Goal: Transaction & Acquisition: Purchase product/service

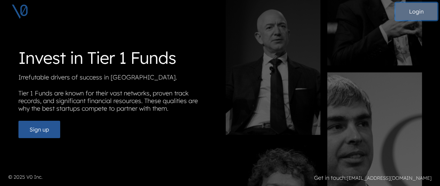
click at [415, 8] on button "Login" at bounding box center [416, 11] width 42 height 17
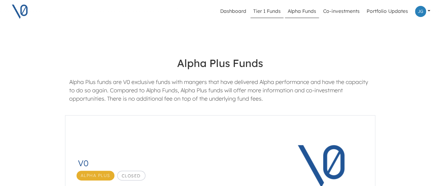
click at [271, 12] on link "Tier 1 Funds" at bounding box center [266, 11] width 33 height 13
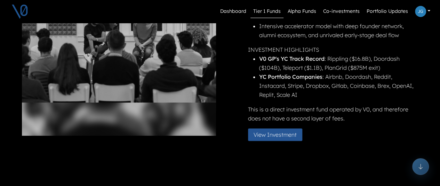
scroll to position [139, 0]
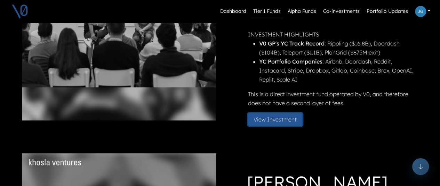
click at [273, 119] on button "View Investment" at bounding box center [275, 119] width 54 height 13
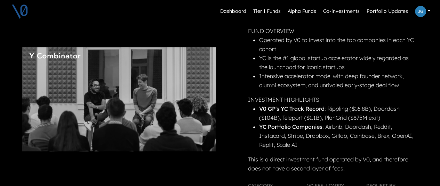
scroll to position [104, 0]
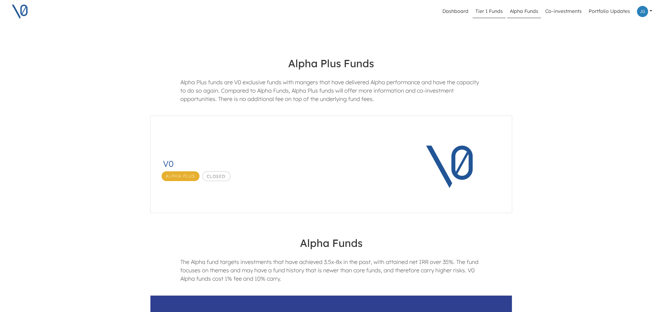
click at [445, 13] on link "Tier 1 Funds" at bounding box center [489, 11] width 33 height 13
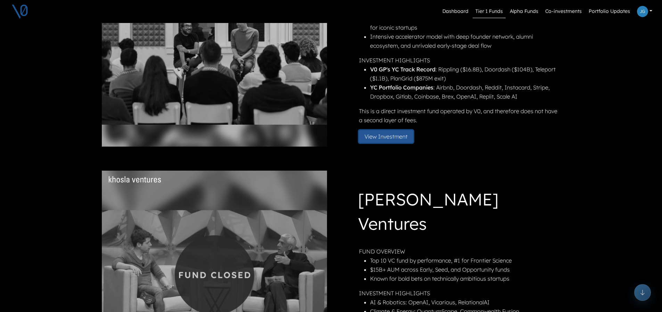
click at [392, 136] on button "View Investment" at bounding box center [386, 136] width 54 height 13
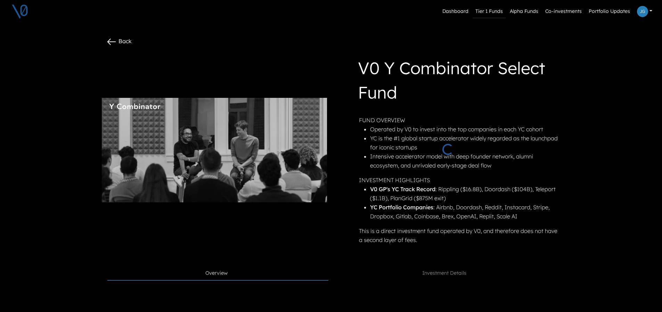
click at [445, 10] on link "Tier 1 Funds" at bounding box center [489, 11] width 33 height 13
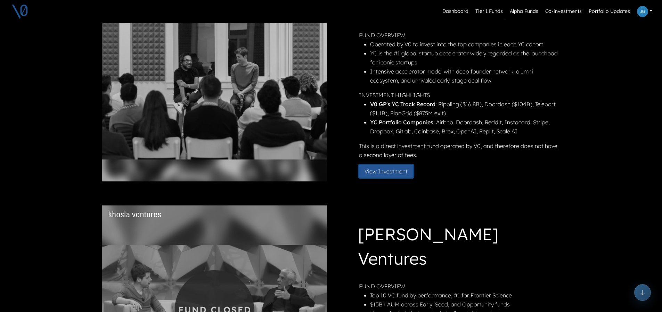
click at [394, 168] on button "View Investment" at bounding box center [386, 171] width 54 height 13
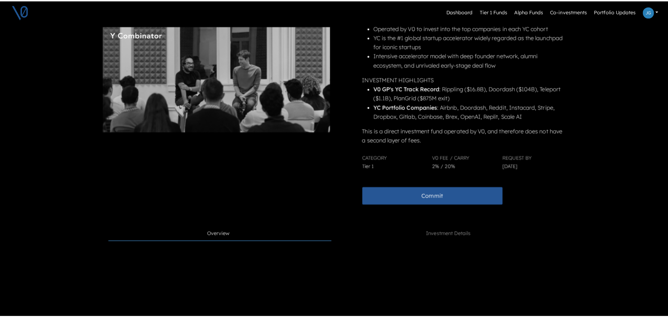
scroll to position [104, 0]
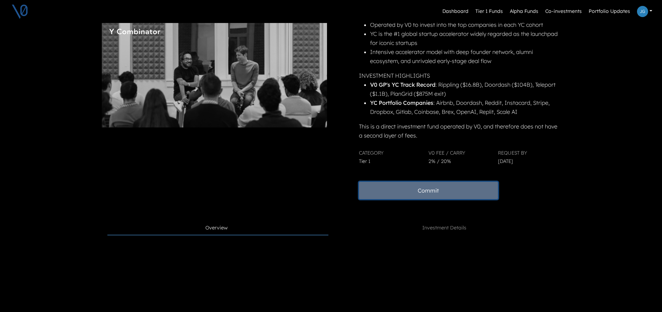
click at [429, 184] on button "Commit" at bounding box center [428, 190] width 139 height 17
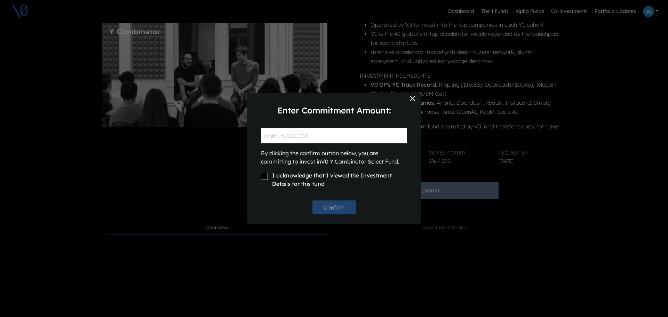
click at [429, 191] on div "Enter Commitment Amount: By clicking the confirm button below, you are committi…" at bounding box center [334, 158] width 668 height 317
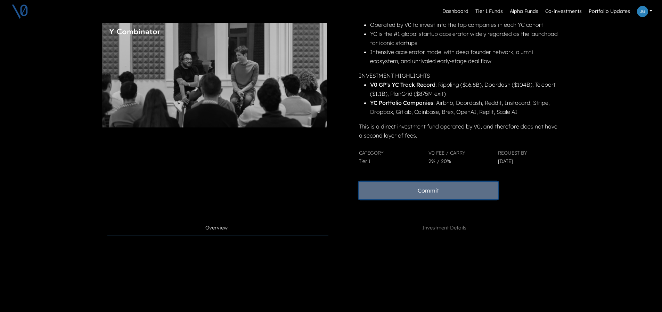
click at [424, 190] on button "Commit" at bounding box center [428, 190] width 139 height 17
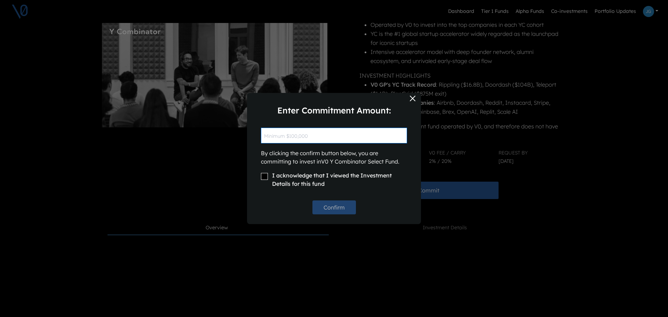
click at [337, 132] on input "text" at bounding box center [334, 136] width 146 height 16
type input "$100000"
click at [265, 177] on input "I acknowledge that I viewed the Investment Details for this fund" at bounding box center [264, 176] width 7 height 7
checkbox input "true"
click at [334, 191] on button "Confirm" at bounding box center [333, 207] width 43 height 14
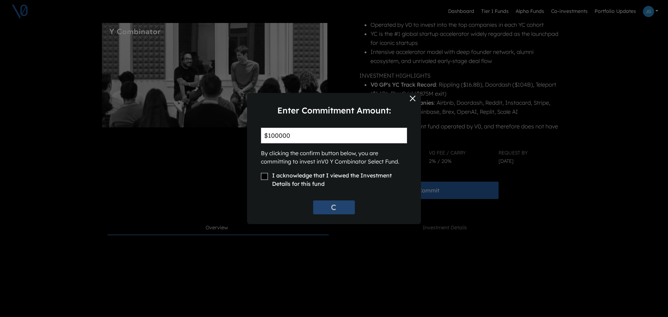
checkbox input "false"
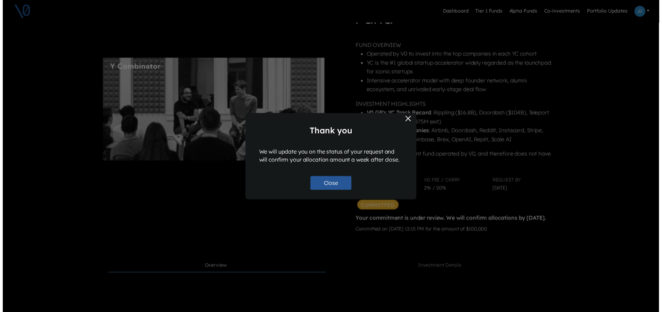
scroll to position [116, 0]
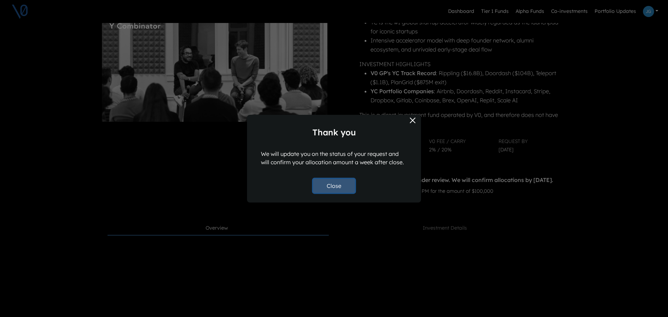
click at [330, 182] on button "Close" at bounding box center [334, 186] width 42 height 14
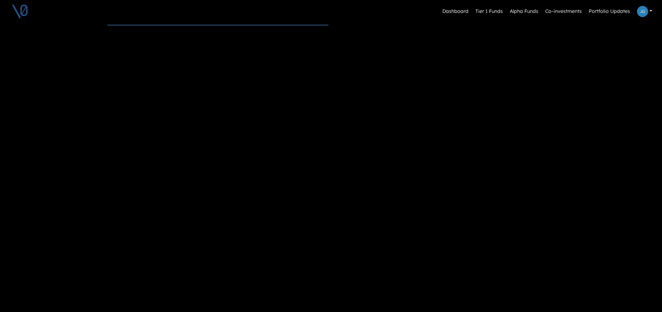
scroll to position [417, 0]
